Goal: Use online tool/utility: Utilize a website feature to perform a specific function

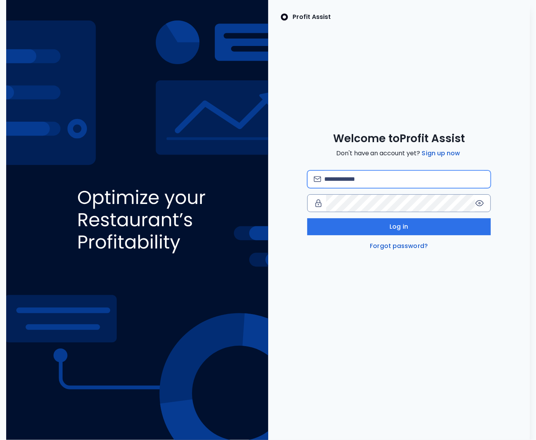
click at [358, 173] on input "email" at bounding box center [404, 179] width 160 height 17
click at [435, 178] on input "**********" at bounding box center [404, 179] width 160 height 17
type input "**********"
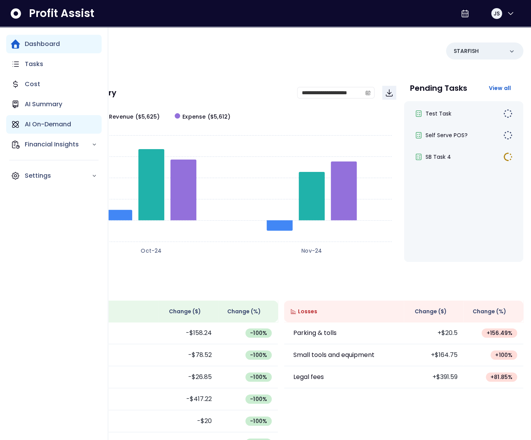
click at [39, 121] on p "AI On-Demand" at bounding box center [48, 124] width 46 height 9
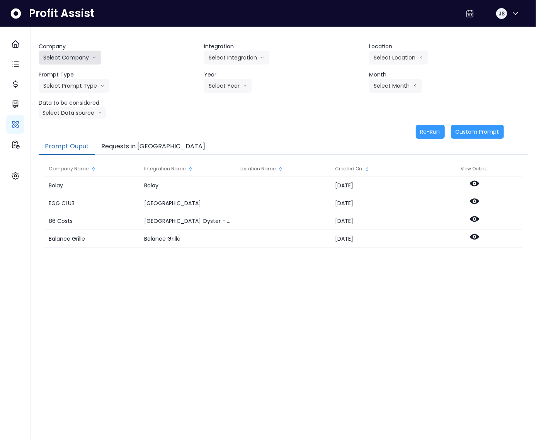
click at [75, 59] on button "Select Company" at bounding box center [70, 58] width 63 height 14
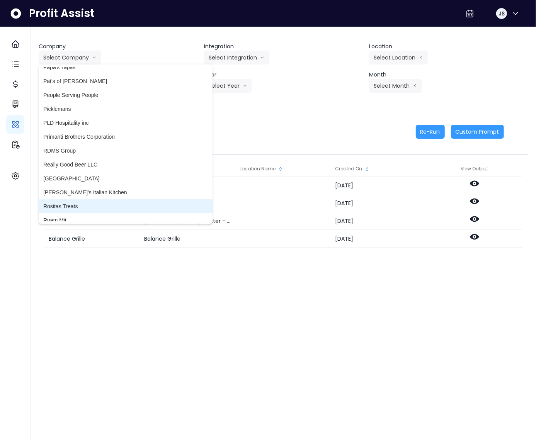
scroll to position [1566, 0]
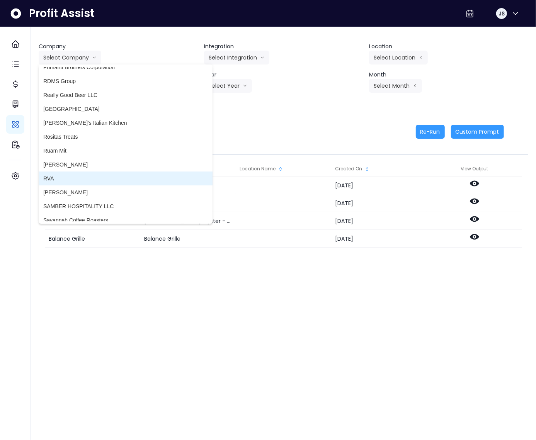
click at [71, 183] on li "RVA" at bounding box center [126, 179] width 174 height 14
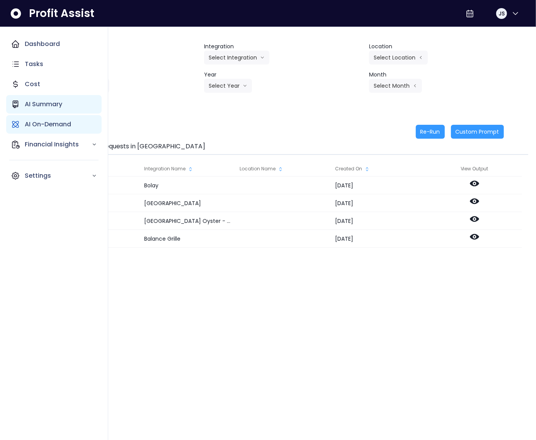
click at [34, 108] on p "AI Summary" at bounding box center [44, 104] width 38 height 9
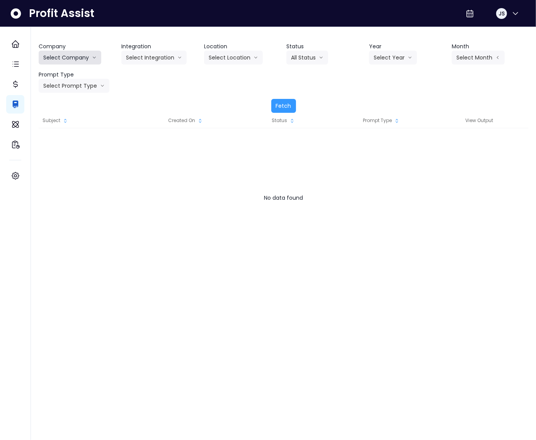
click at [63, 55] on button "Select Company" at bounding box center [70, 58] width 63 height 14
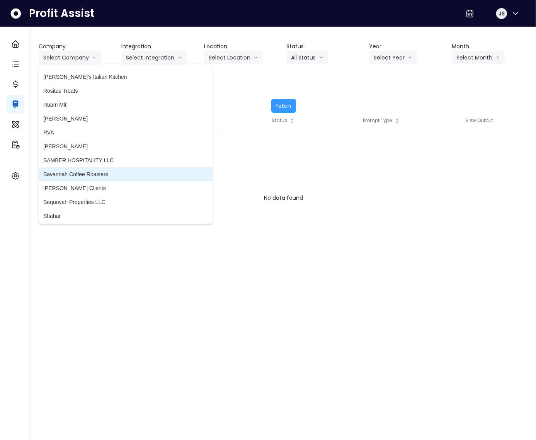
scroll to position [1606, 0]
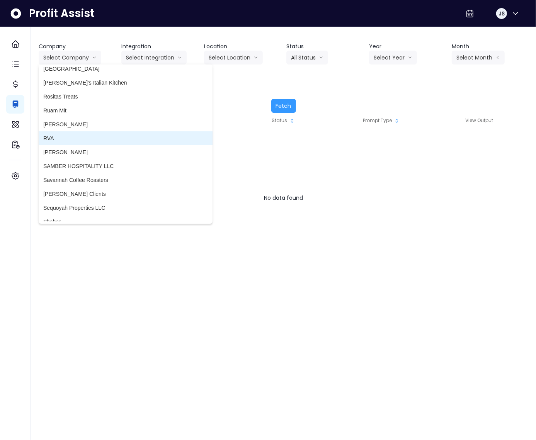
click at [53, 139] on span "RVA" at bounding box center [125, 139] width 165 height 8
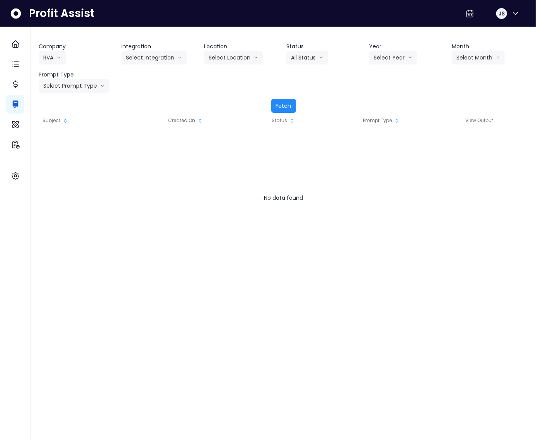
click at [284, 108] on button "Fetch" at bounding box center [283, 106] width 25 height 14
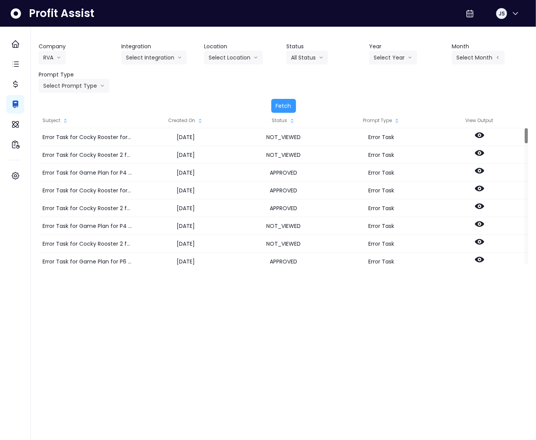
click at [196, 117] on div "Created On" at bounding box center [186, 120] width 98 height 15
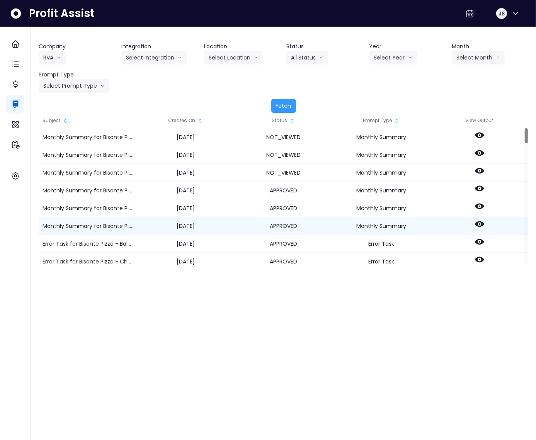
click at [481, 227] on icon at bounding box center [479, 224] width 9 height 9
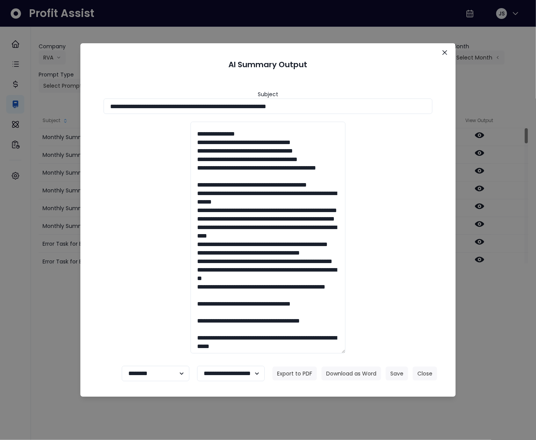
scroll to position [860, 0]
